Goal: Transaction & Acquisition: Download file/media

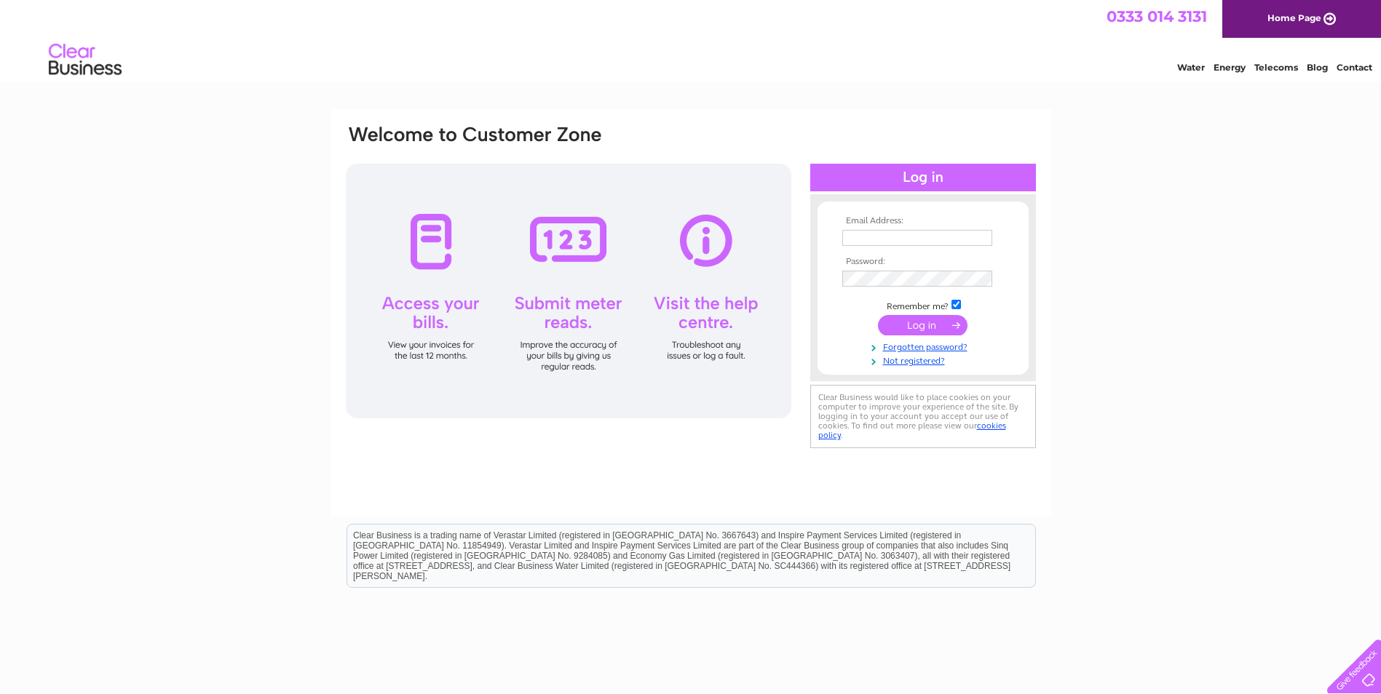
click at [882, 238] on input "text" at bounding box center [917, 238] width 150 height 16
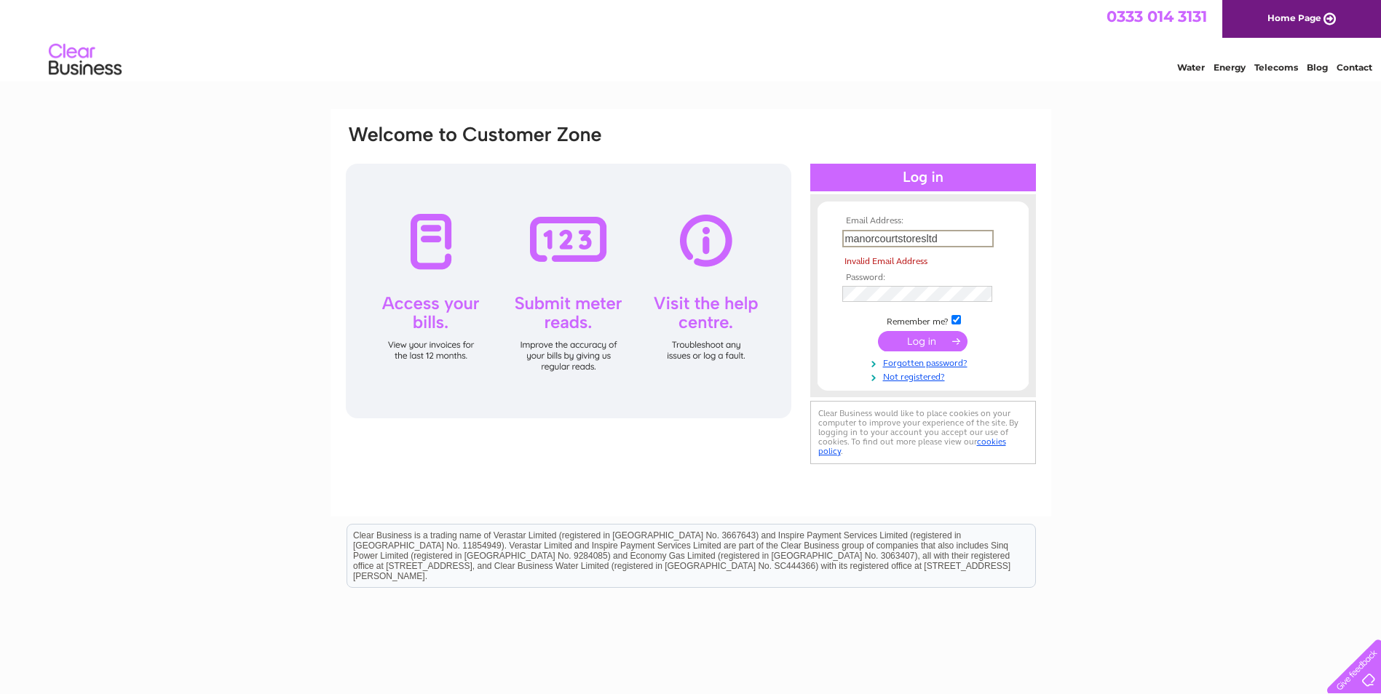
click at [967, 237] on input "manorcourtstoresltd" at bounding box center [917, 238] width 151 height 17
click at [940, 240] on input "manorcourtstoresltd.gmail.com" at bounding box center [917, 238] width 151 height 17
type input "manorcourtstoresltd@gmail.com"
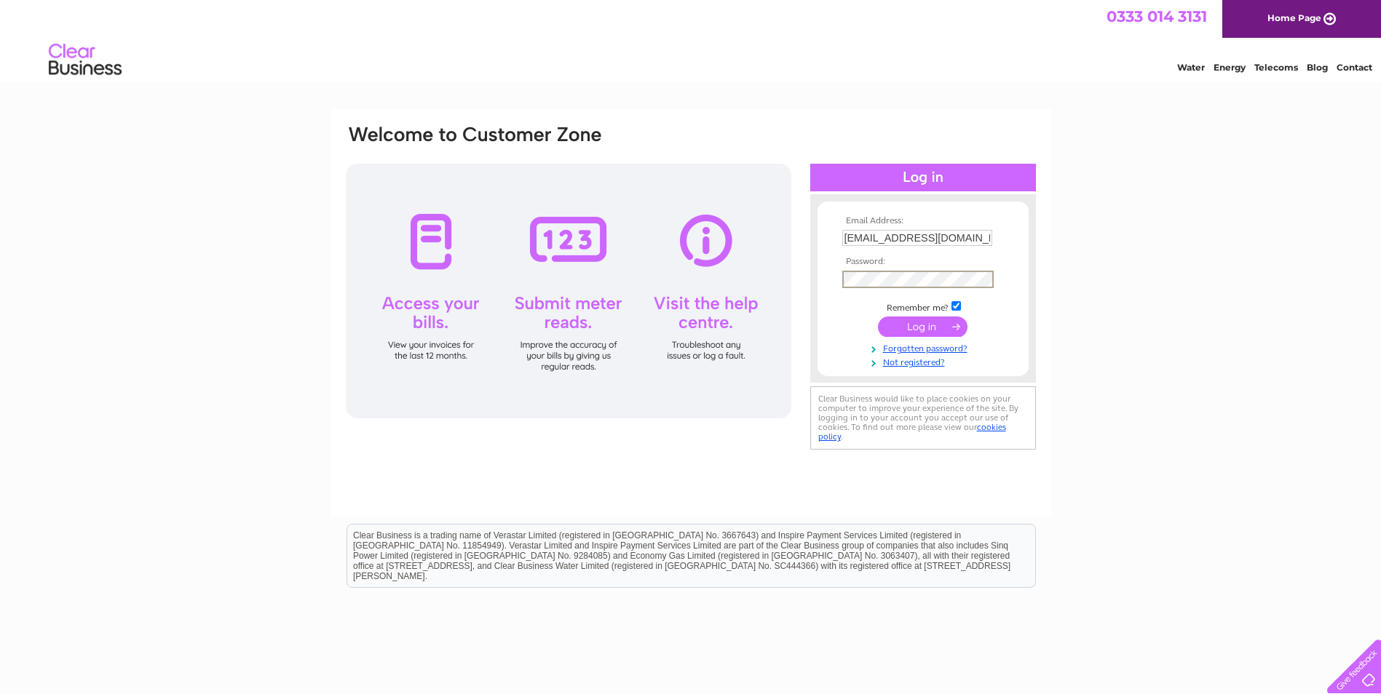
click at [878, 317] on input "submit" at bounding box center [923, 327] width 90 height 20
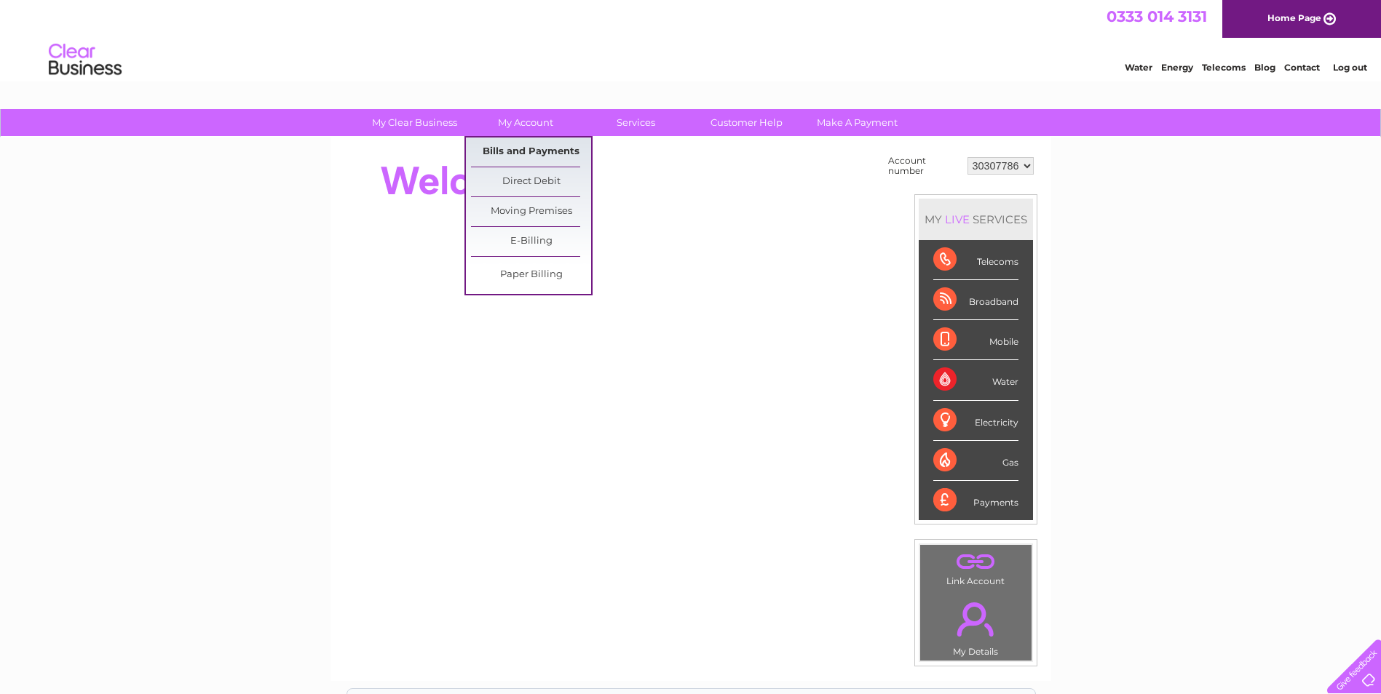
click at [542, 148] on link "Bills and Payments" at bounding box center [531, 152] width 120 height 29
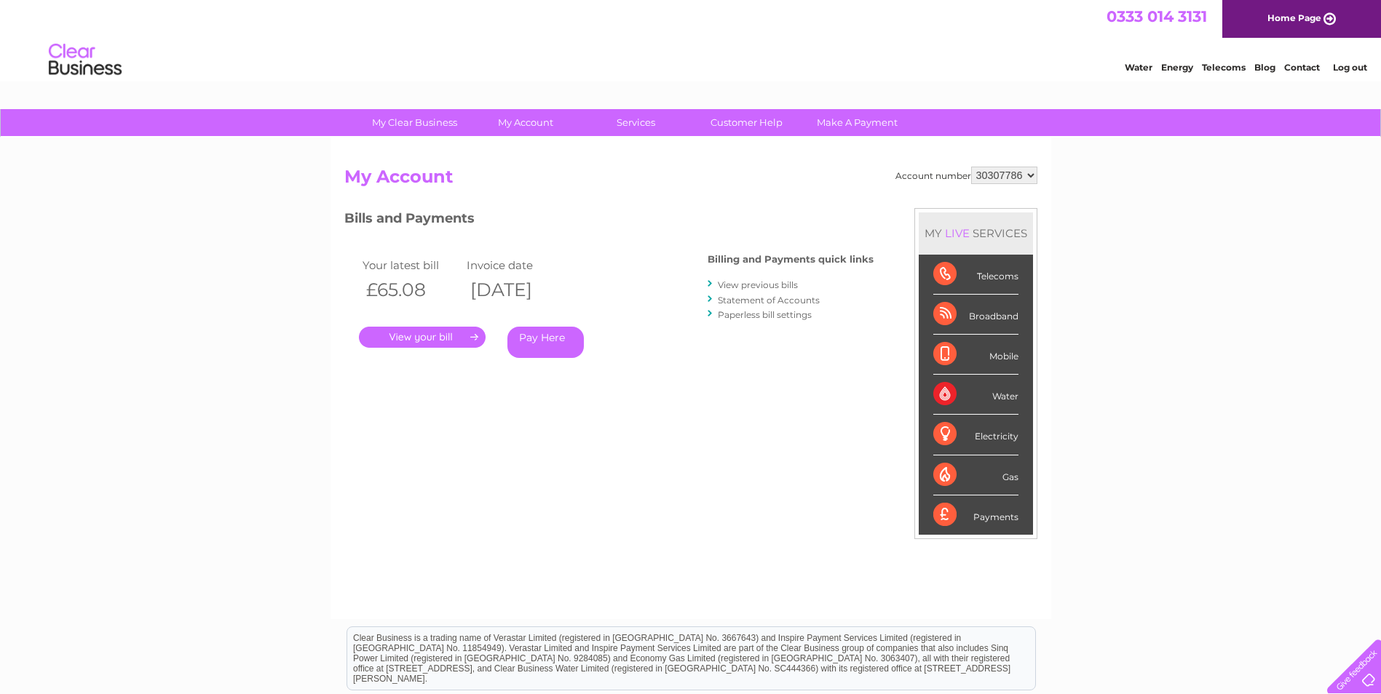
click at [774, 289] on link "View previous bills" at bounding box center [758, 285] width 80 height 11
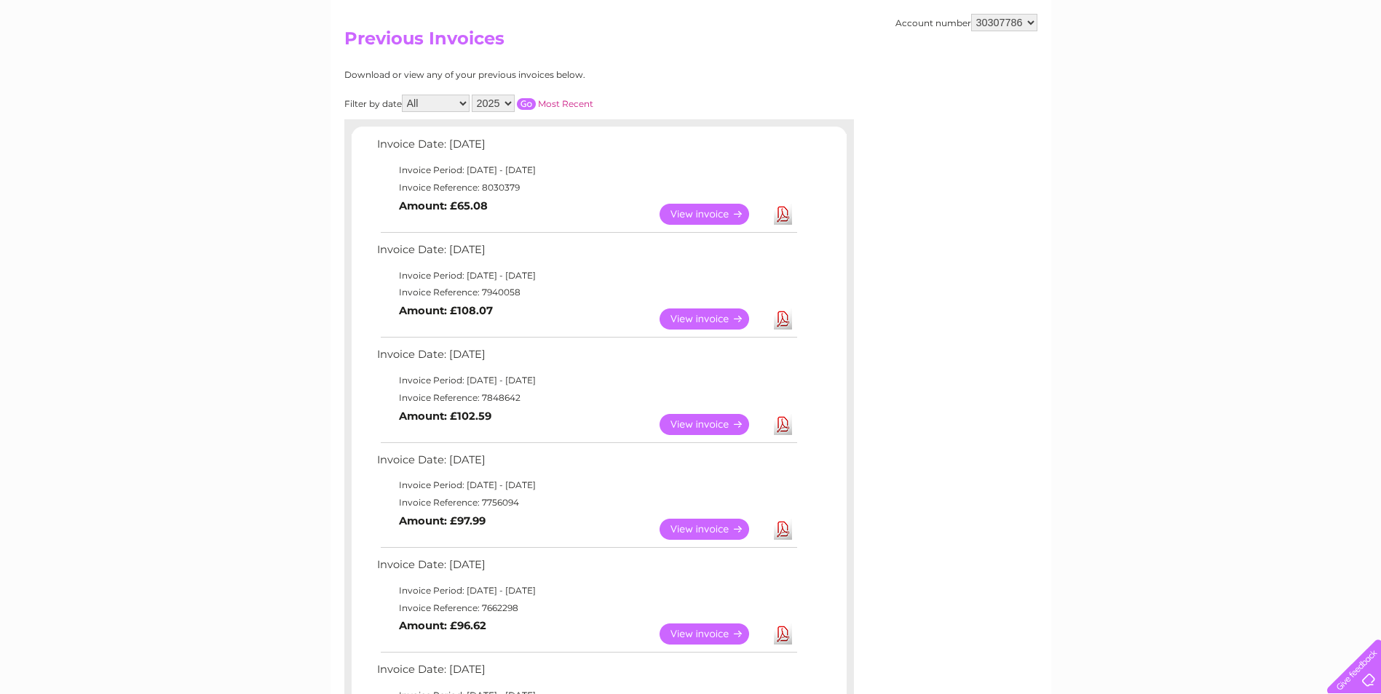
scroll to position [218, 0]
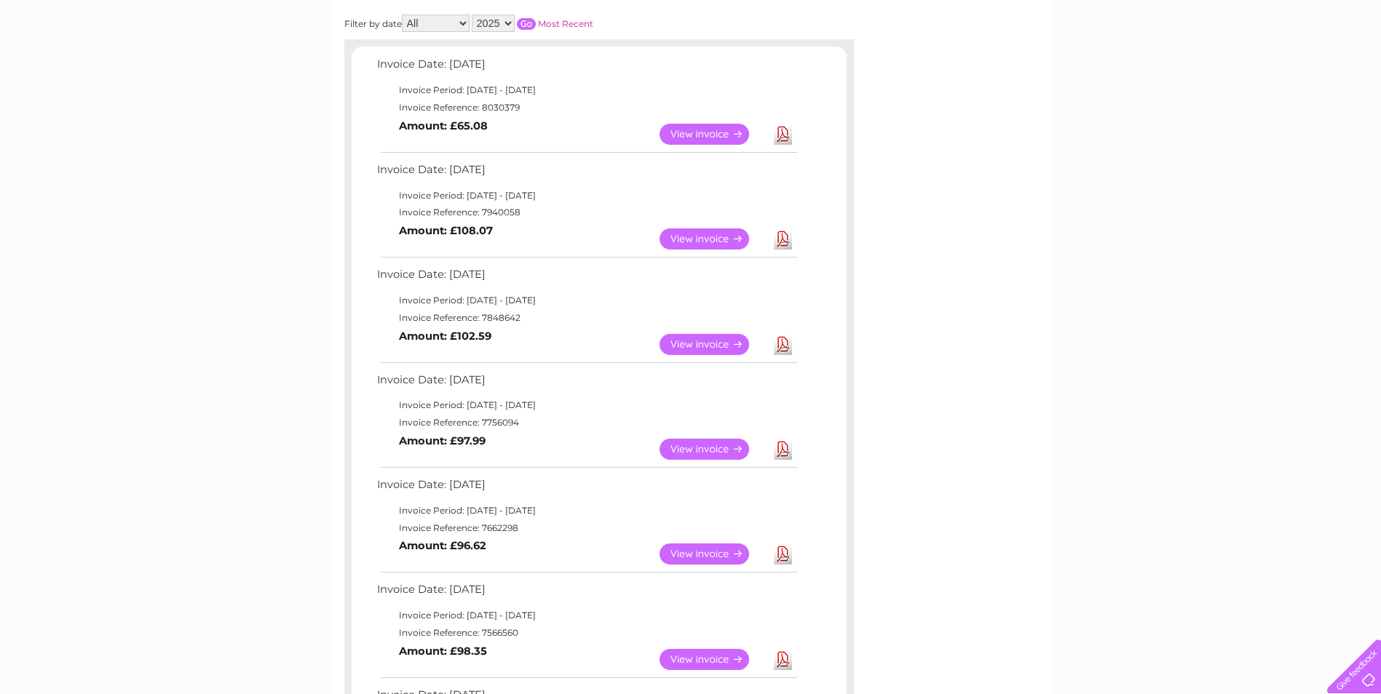
click at [788, 349] on link "Download" at bounding box center [783, 344] width 18 height 21
click at [788, 245] on link "Download" at bounding box center [783, 239] width 18 height 21
click at [787, 138] on link "Download" at bounding box center [783, 134] width 18 height 21
